Goal: Check status: Check status

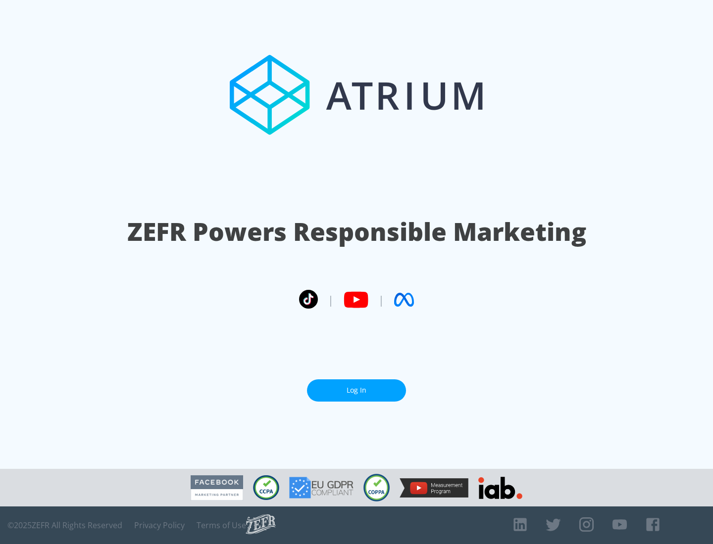
click at [356, 391] on link "Log In" at bounding box center [356, 391] width 99 height 22
